Goal: Transaction & Acquisition: Download file/media

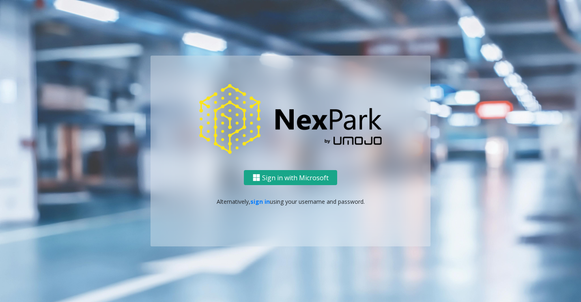
click at [269, 176] on button "Sign in with Microsoft" at bounding box center [290, 177] width 93 height 15
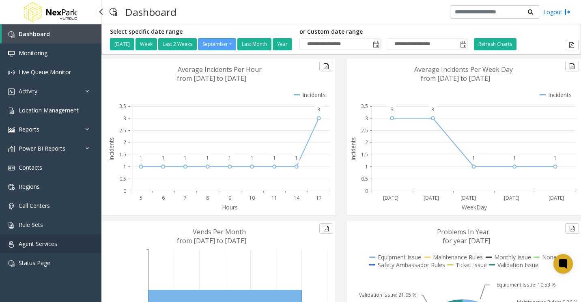
click at [51, 243] on span "Agent Services" at bounding box center [38, 244] width 39 height 8
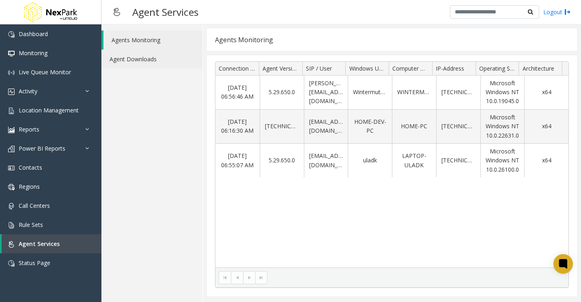
click at [124, 58] on link "Agent Downloads" at bounding box center [152, 59] width 101 height 19
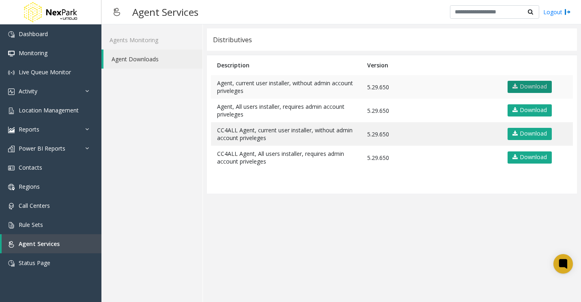
click at [535, 89] on link "Download" at bounding box center [530, 87] width 44 height 12
click at [304, 250] on app-distributives "Distributives Description Version Agent, current user installer, without admin …" at bounding box center [392, 163] width 370 height 270
click at [449, 264] on app-distributives "Distributives Description Version Agent, current user installer, without admin …" at bounding box center [392, 163] width 370 height 270
click at [490, 65] on th "Version" at bounding box center [431, 65] width 140 height 20
